Goal: Understand process/instructions: Learn about a topic

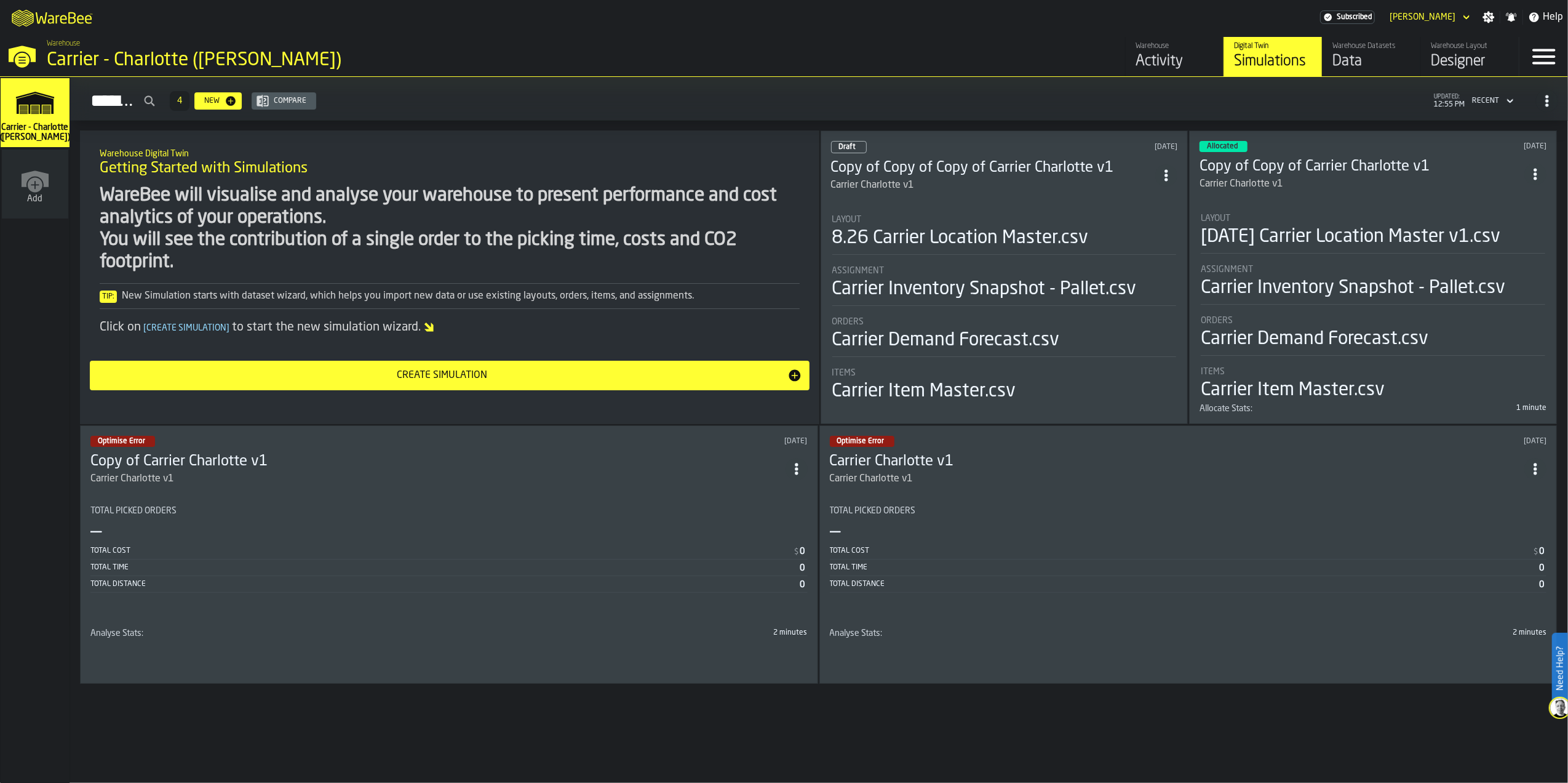
click at [932, 178] on div "Carrier Charlotte v1" at bounding box center [994, 185] width 325 height 15
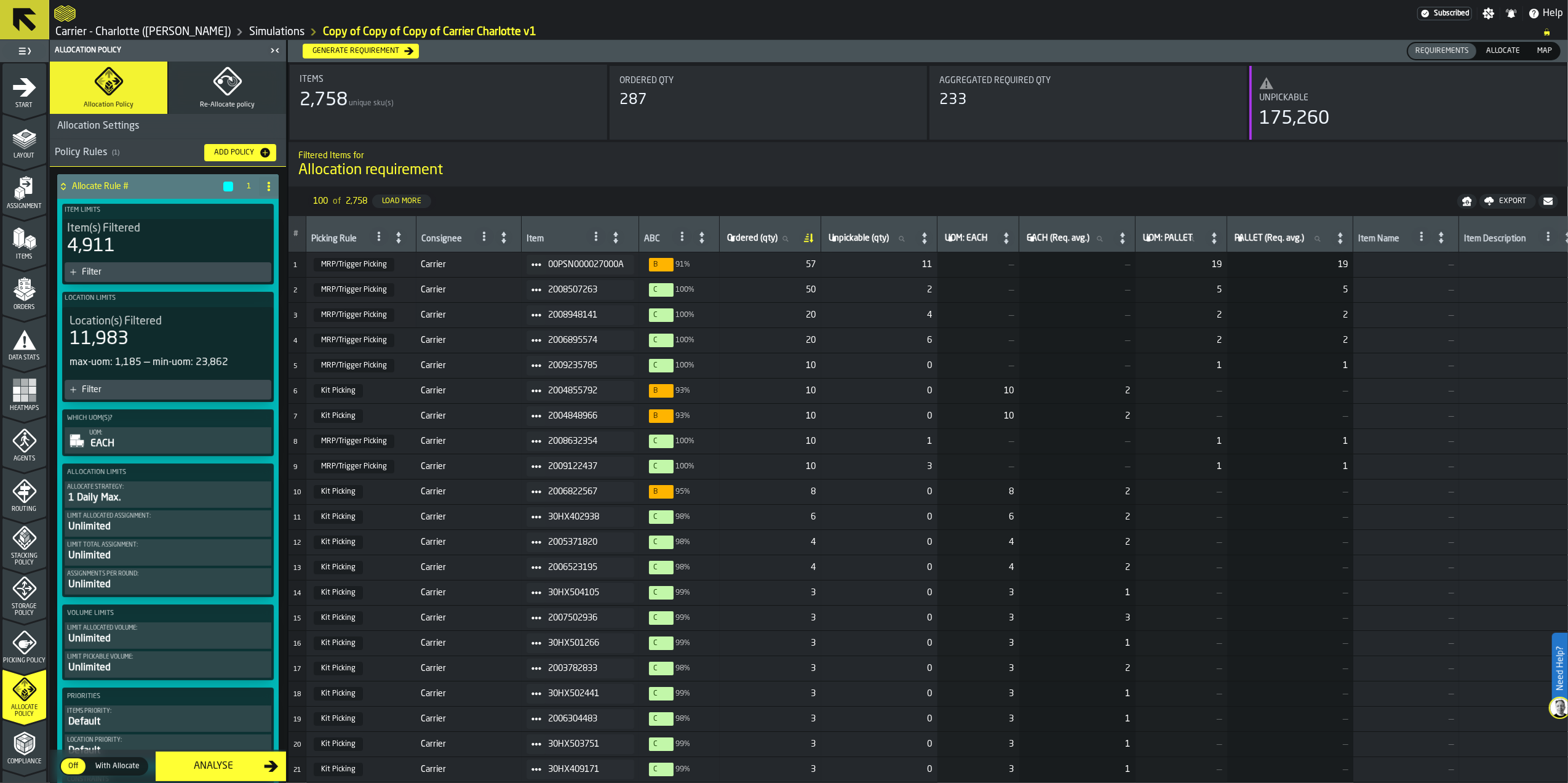
click at [16, 548] on icon "menu Stacking Policy" at bounding box center [24, 538] width 25 height 25
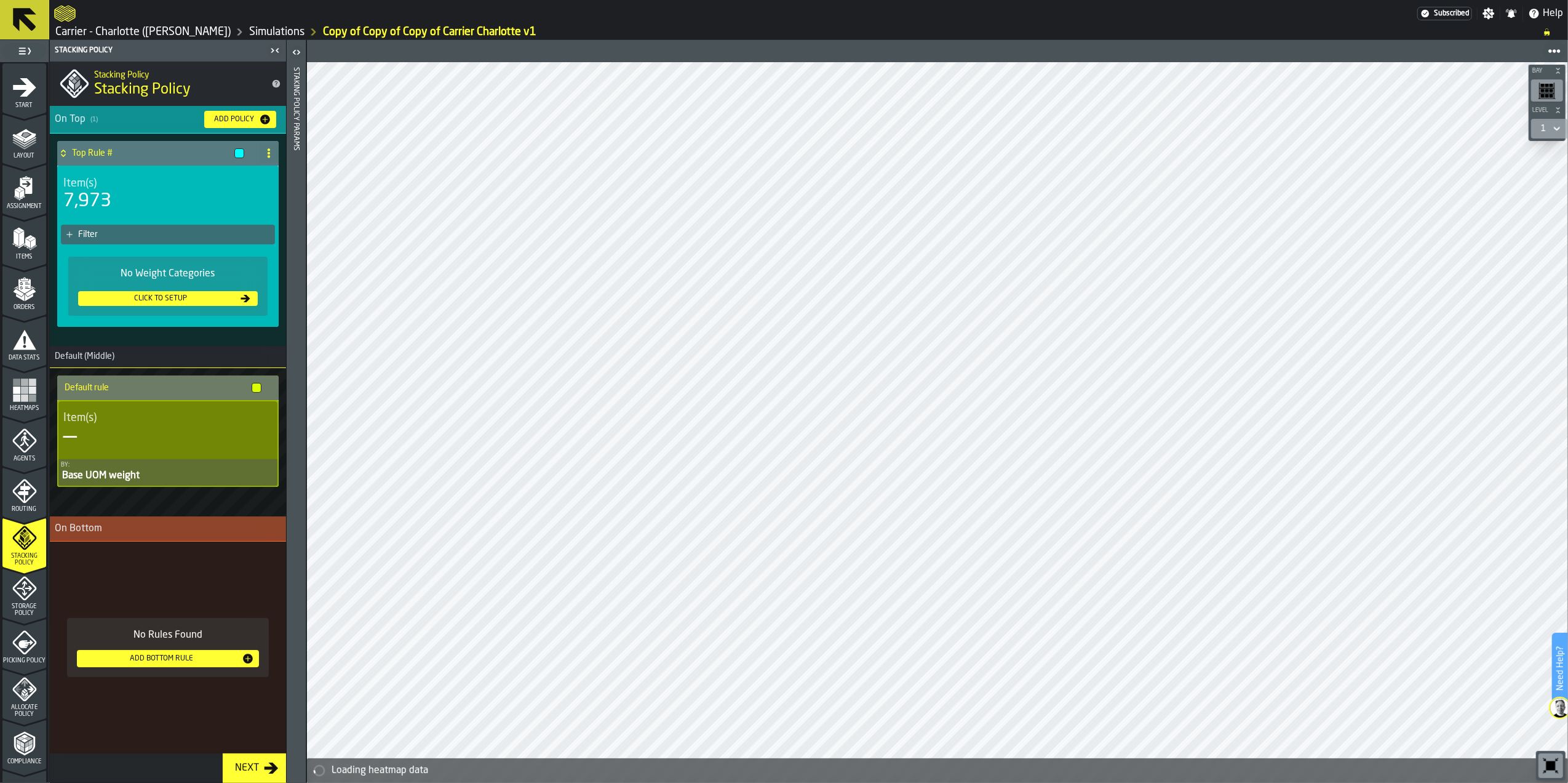
click at [18, 609] on span "Storage Policy" at bounding box center [24, 609] width 44 height 13
